Goal: Register for event/course

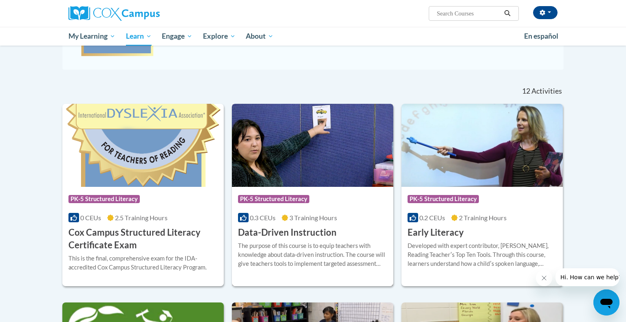
click at [301, 246] on div "The purpose of this course is to equip teachers with knowledge about data-drive…" at bounding box center [312, 255] width 149 height 27
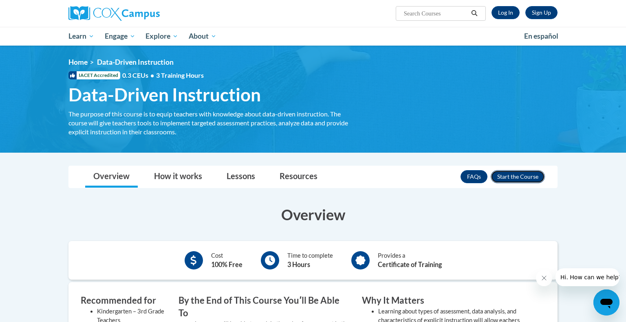
click at [505, 173] on button "Enroll" at bounding box center [517, 176] width 54 height 13
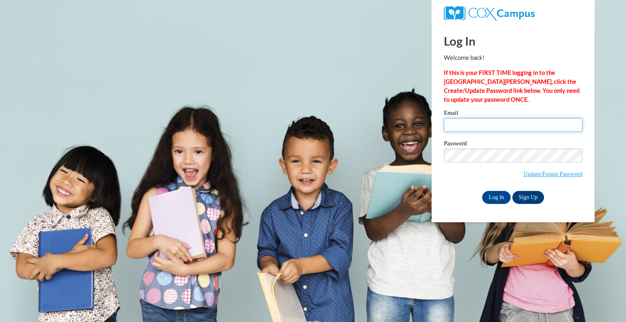
click at [512, 121] on input "Email" at bounding box center [513, 125] width 138 height 14
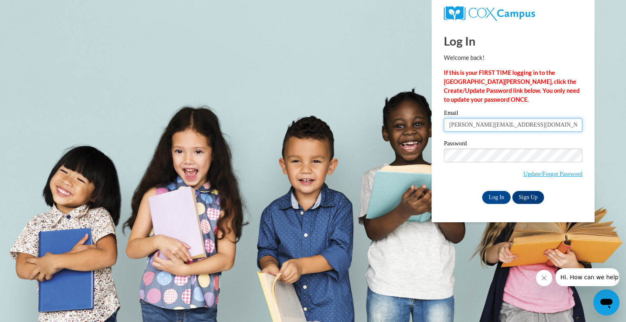
type input "[PERSON_NAME][EMAIL_ADDRESS][DOMAIN_NAME]"
click at [490, 196] on input "Log In" at bounding box center [496, 197] width 29 height 13
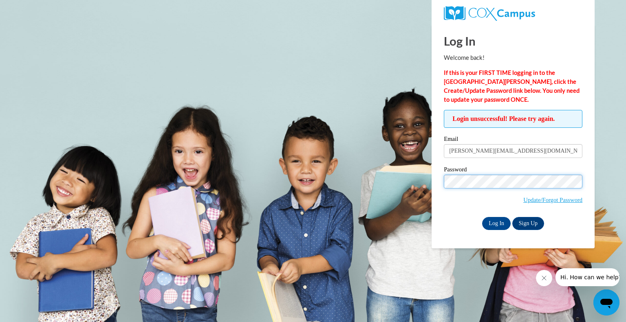
click at [482, 217] on input "Log In" at bounding box center [496, 223] width 29 height 13
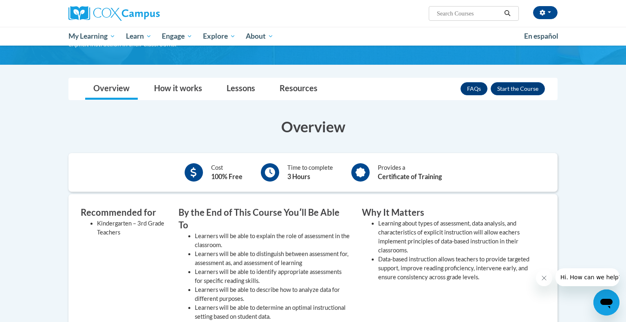
scroll to position [87, 0]
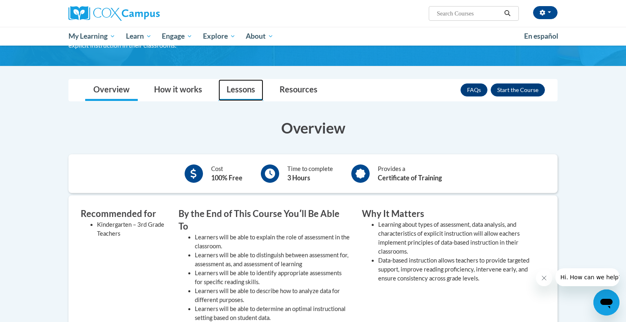
click at [244, 90] on link "Lessons" at bounding box center [240, 90] width 45 height 22
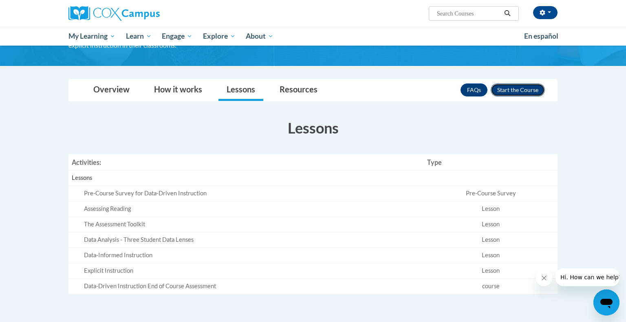
click at [519, 92] on button "Enroll" at bounding box center [517, 89] width 54 height 13
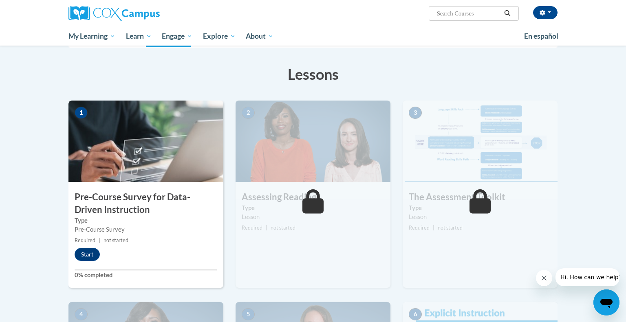
scroll to position [112, 0]
click at [92, 253] on button "Start" at bounding box center [87, 254] width 25 height 13
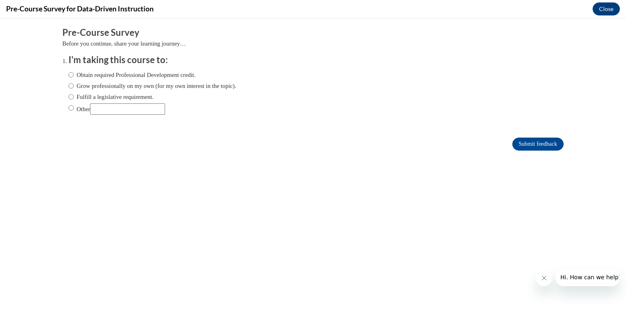
scroll to position [0, 0]
click at [72, 97] on input "Fulfill a legislative requirement." at bounding box center [70, 96] width 5 height 9
radio input "true"
click at [558, 143] on input "Submit feedback" at bounding box center [537, 144] width 51 height 13
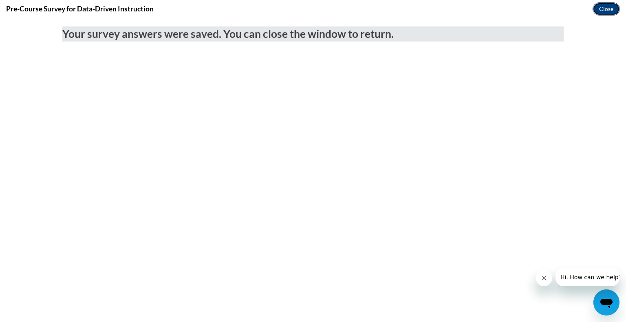
click at [606, 10] on button "Close" at bounding box center [605, 8] width 27 height 13
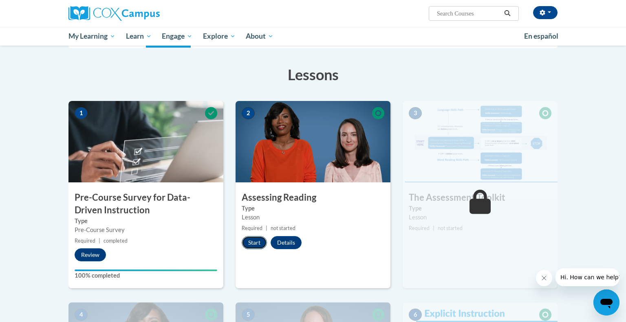
click at [251, 242] on button "Start" at bounding box center [254, 242] width 25 height 13
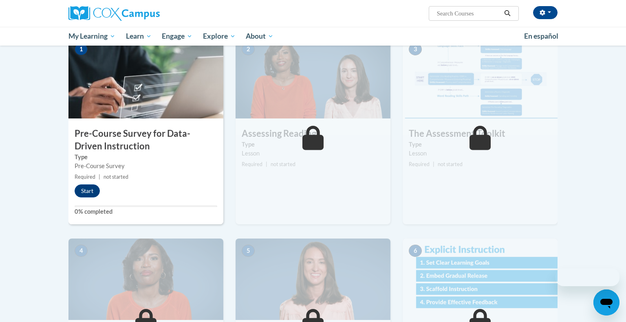
scroll to position [112, 0]
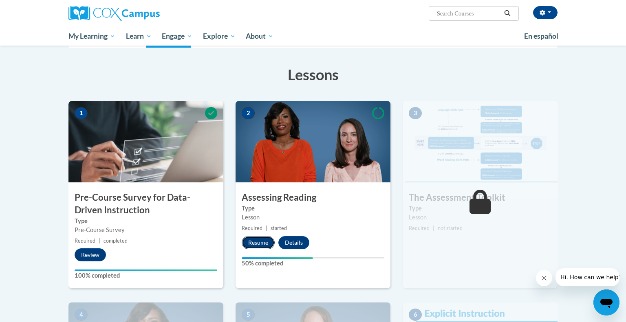
click at [254, 241] on button "Resume" at bounding box center [258, 242] width 33 height 13
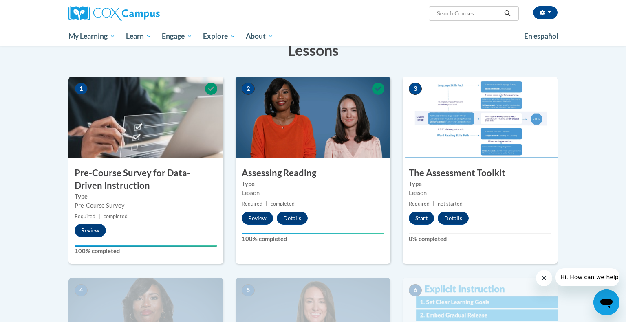
scroll to position [132, 0]
